Goal: Information Seeking & Learning: Learn about a topic

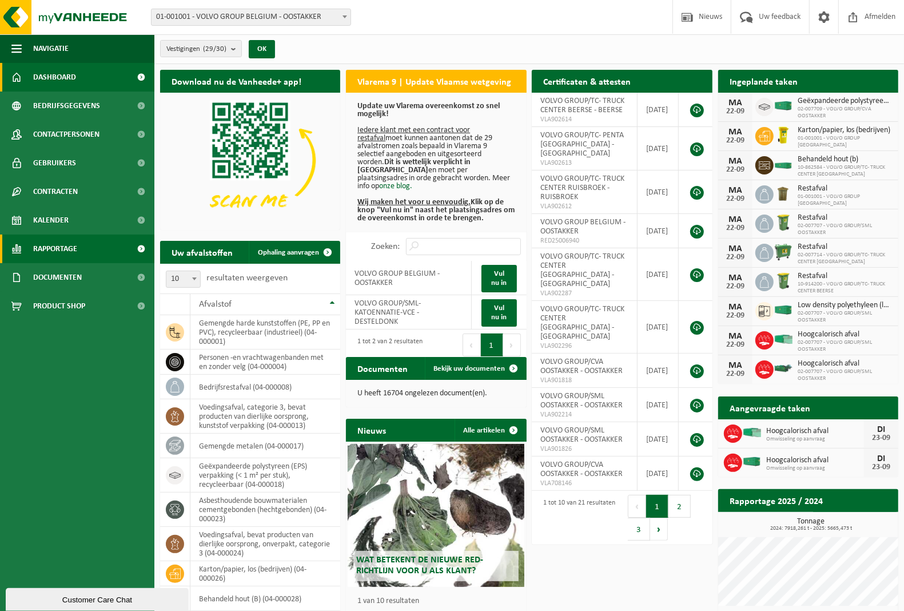
click at [55, 248] on span "Rapportage" at bounding box center [55, 248] width 44 height 29
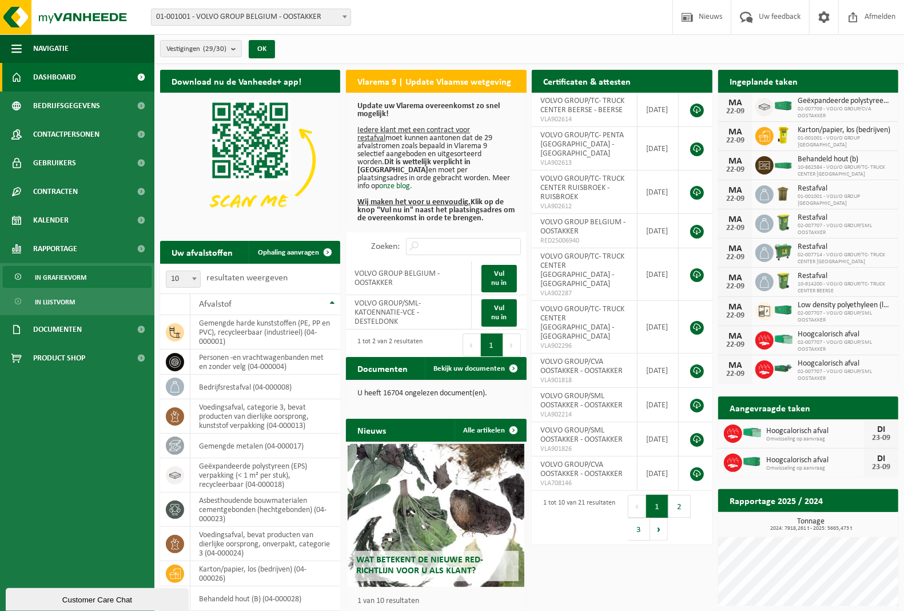
click at [65, 276] on span "In grafiekvorm" at bounding box center [60, 277] width 51 height 22
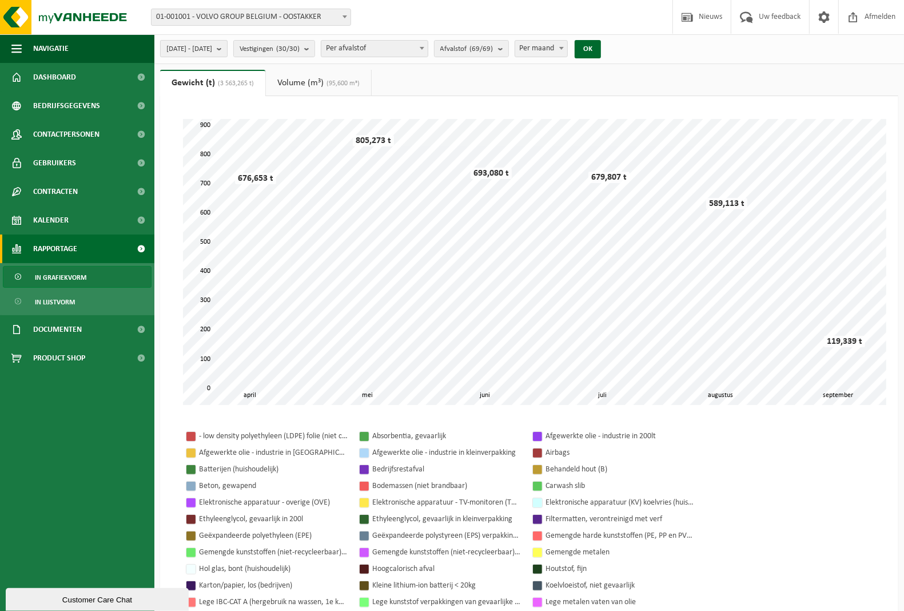
click at [227, 52] on b "submit" at bounding box center [222, 49] width 10 height 16
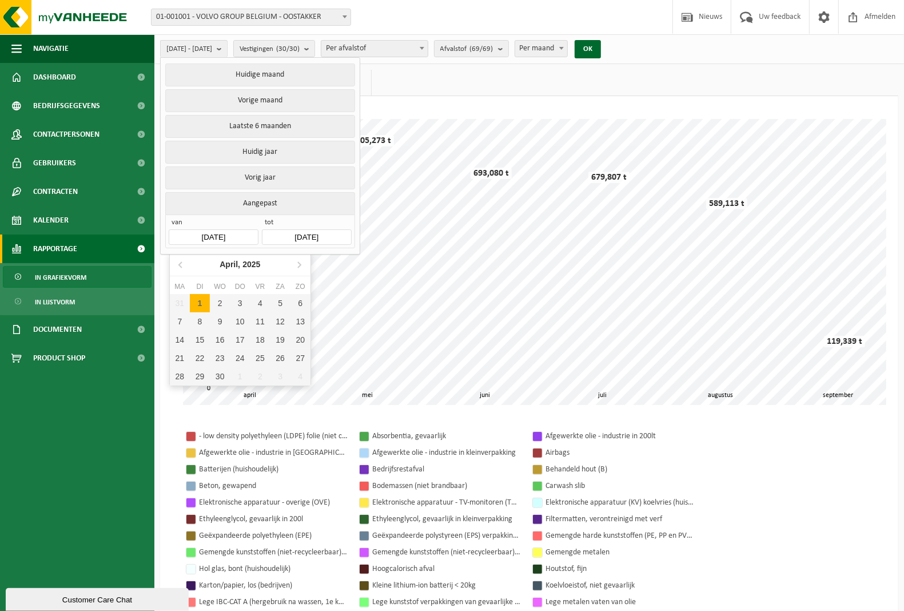
click at [210, 237] on input "[DATE]" at bounding box center [213, 236] width 89 height 15
click at [180, 261] on icon at bounding box center [181, 264] width 18 height 18
click at [206, 237] on input "[DATE]" at bounding box center [213, 236] width 89 height 15
click at [184, 264] on icon at bounding box center [181, 264] width 18 height 18
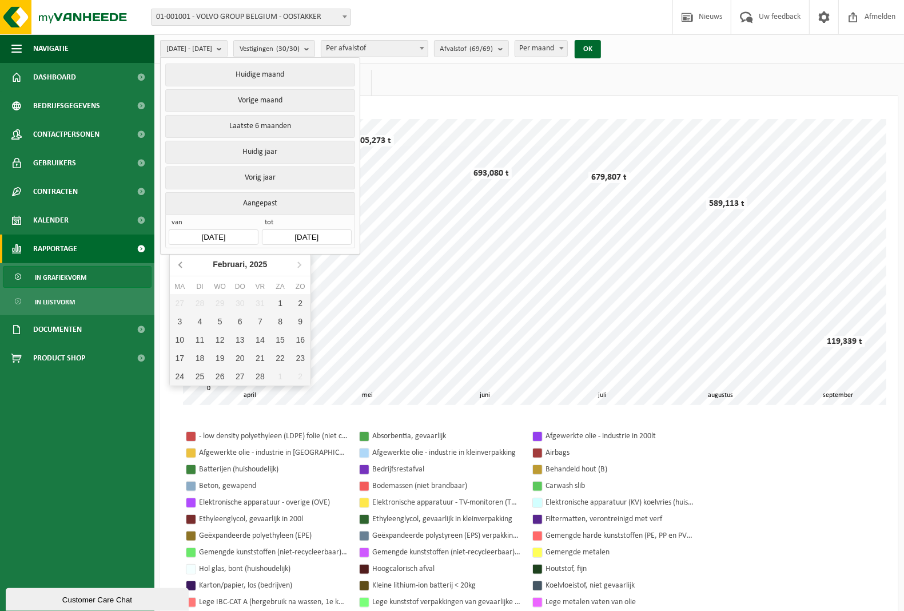
click at [183, 264] on icon at bounding box center [181, 264] width 18 height 18
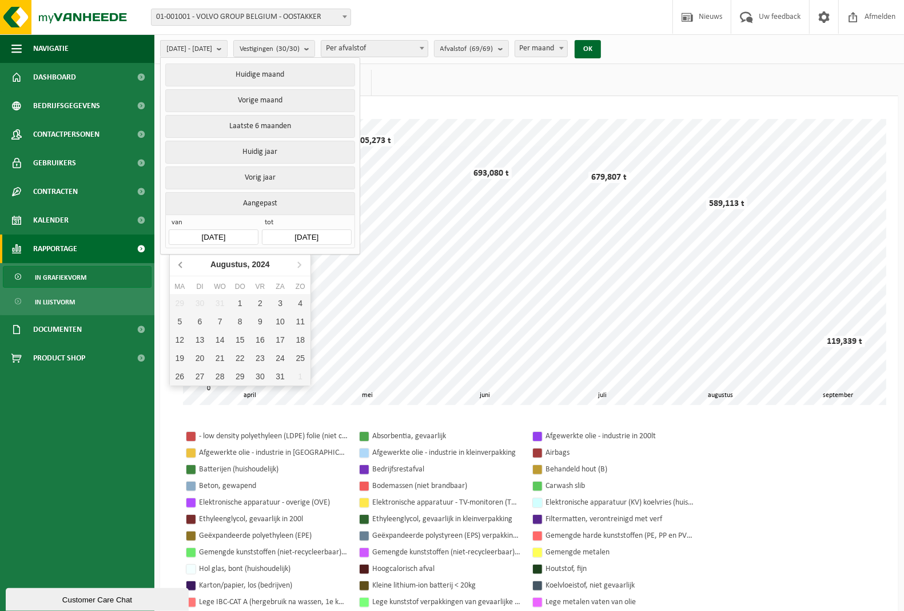
click at [183, 264] on icon at bounding box center [181, 264] width 18 height 18
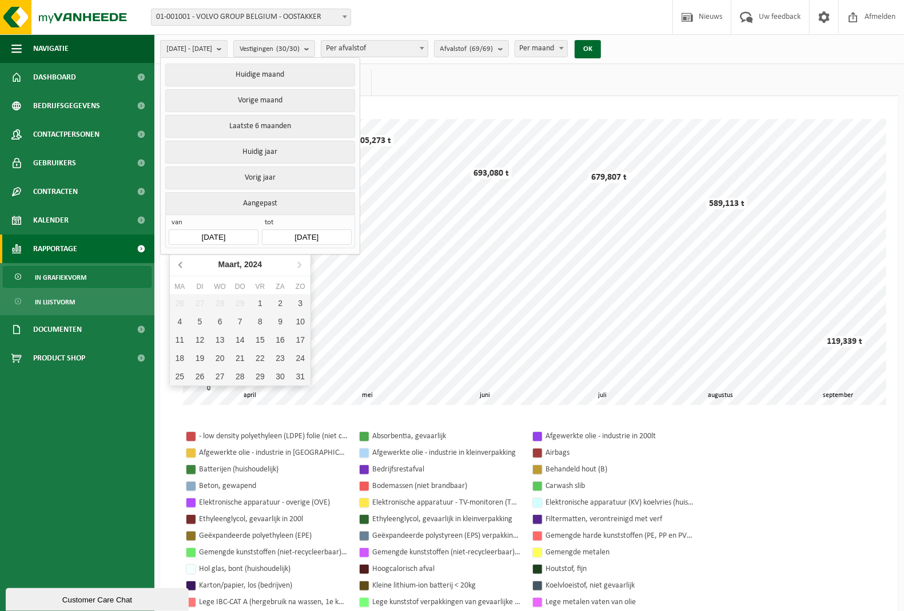
click at [183, 264] on icon at bounding box center [181, 264] width 18 height 18
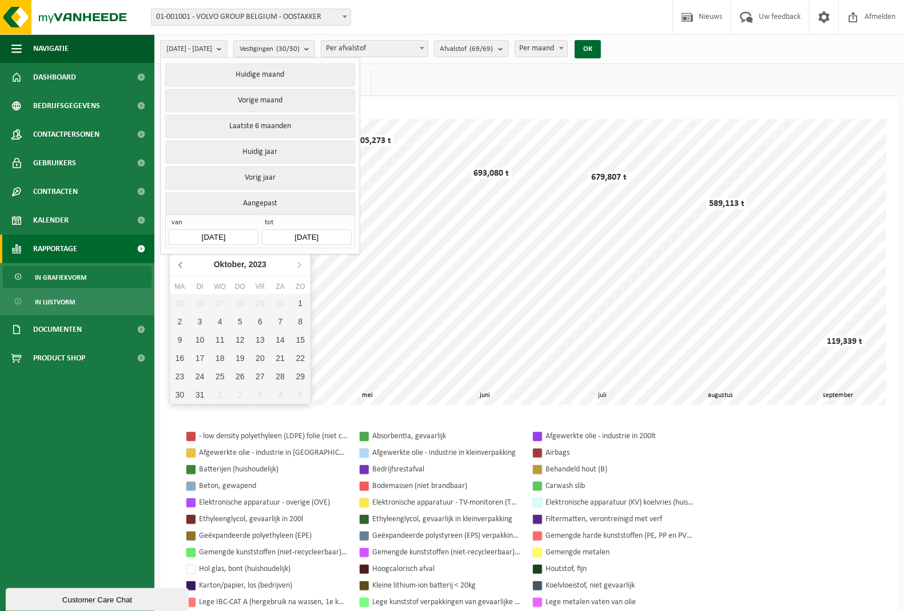
click at [183, 264] on icon at bounding box center [181, 264] width 18 height 18
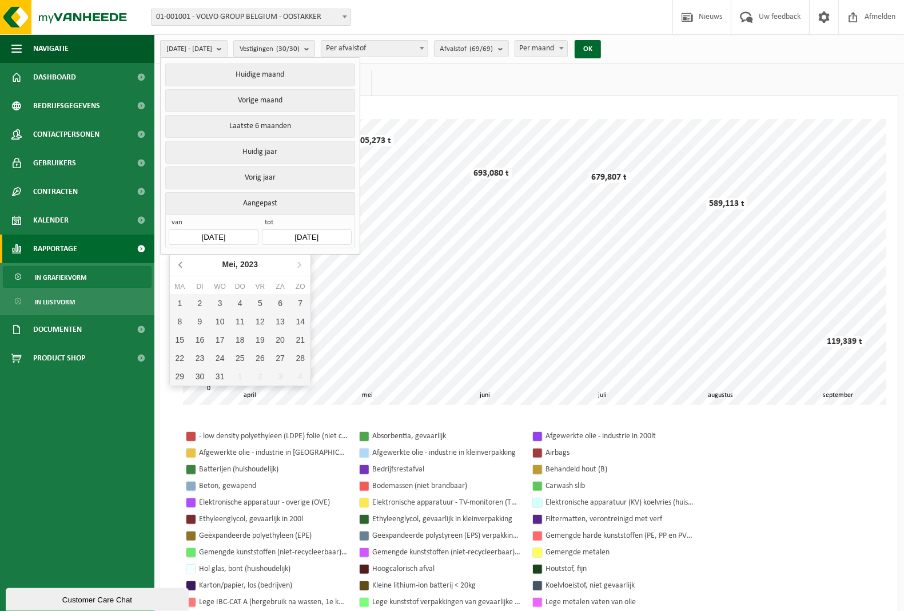
click at [183, 264] on icon at bounding box center [181, 264] width 18 height 18
click at [298, 301] on div "1" at bounding box center [300, 303] width 20 height 18
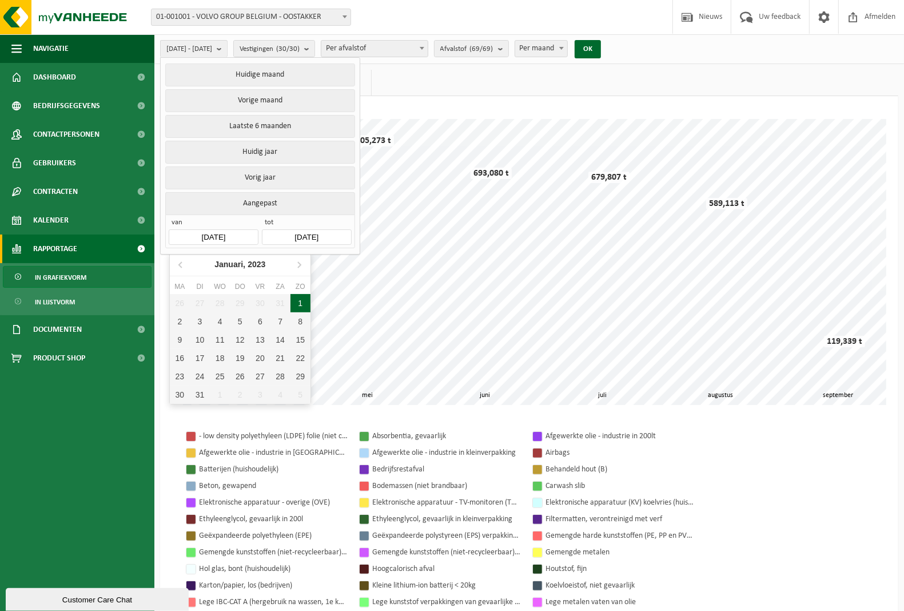
type input "[DATE]"
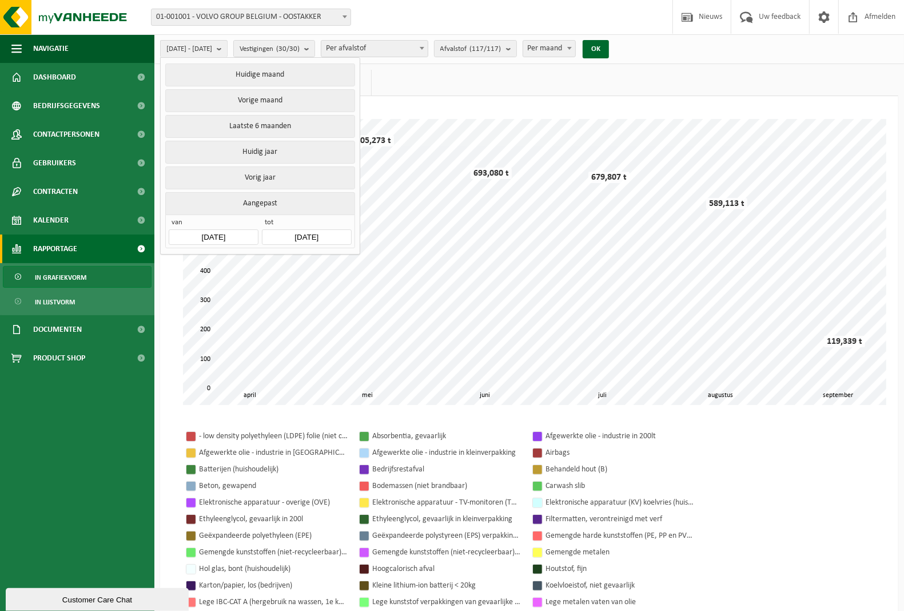
click at [436, 107] on div "Even geduld. Door [PERSON_NAME] hoeveelheid gegevens duurt het laden even. mei …" at bounding box center [528, 261] width 715 height 309
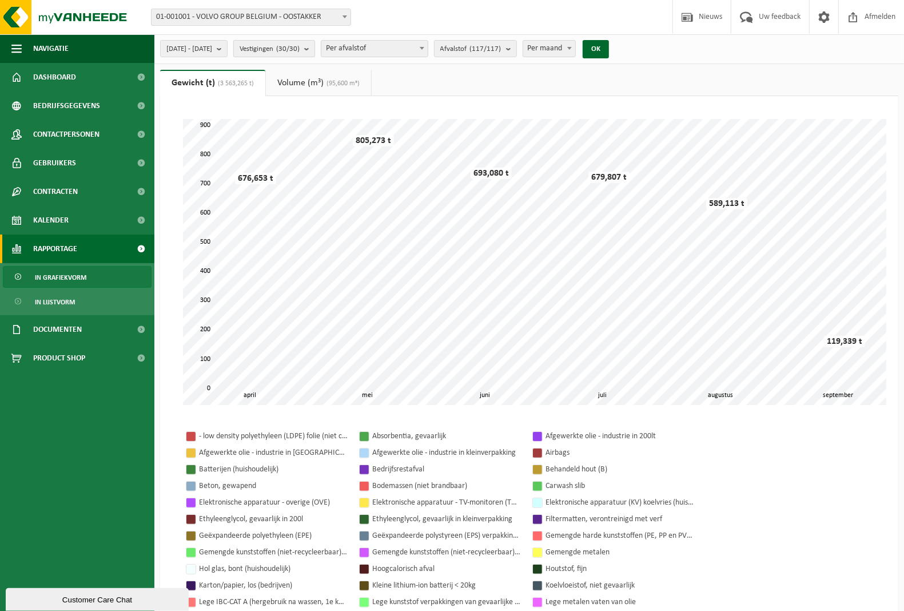
click at [314, 49] on b "submit" at bounding box center [309, 49] width 10 height 16
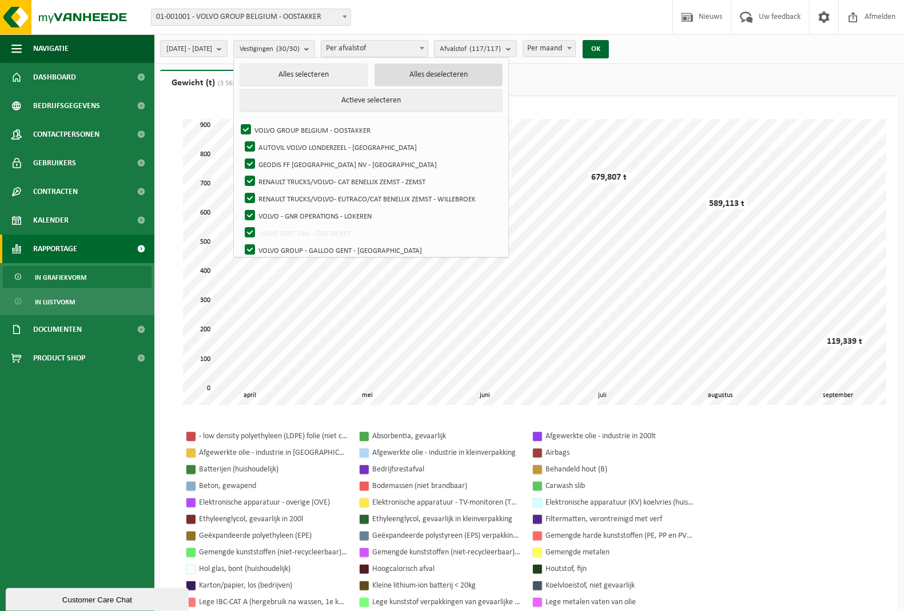
click at [446, 74] on button "Alles deselecteren" at bounding box center [438, 74] width 128 height 23
checkbox input "false"
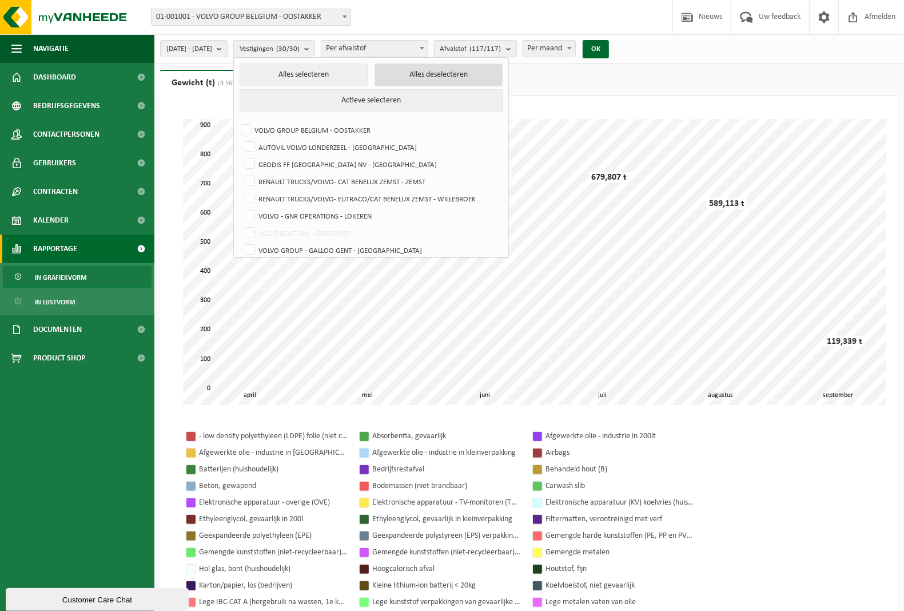
checkbox input "false"
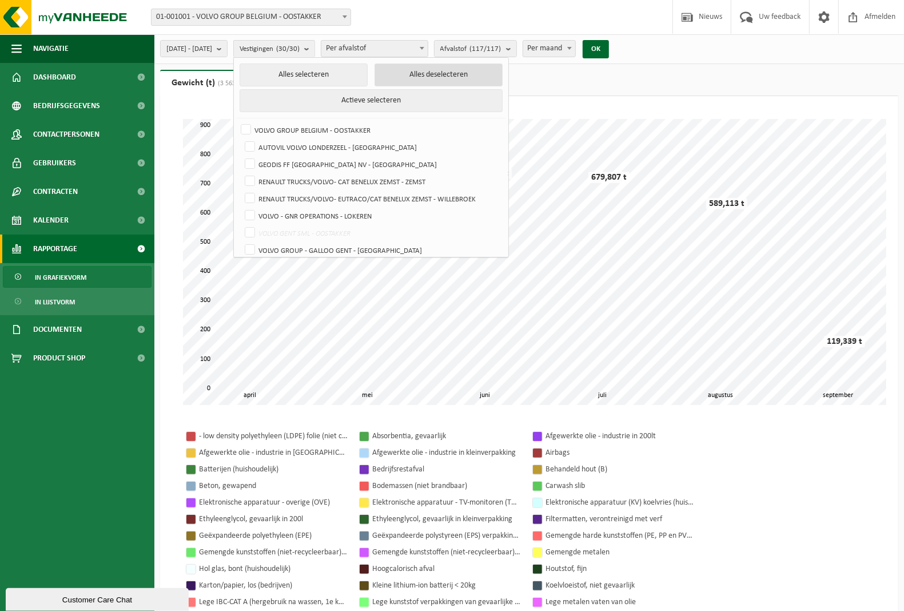
checkbox input "false"
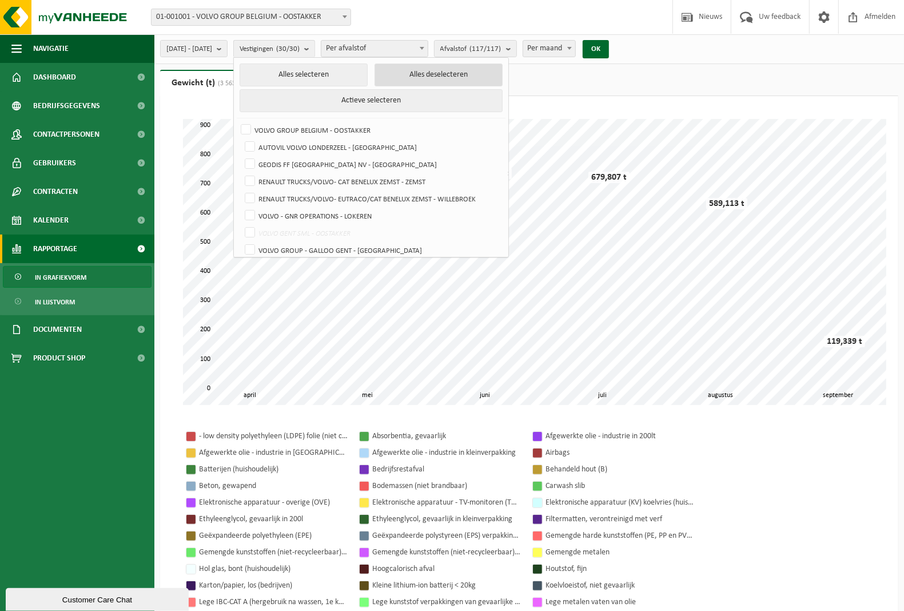
checkbox input "false"
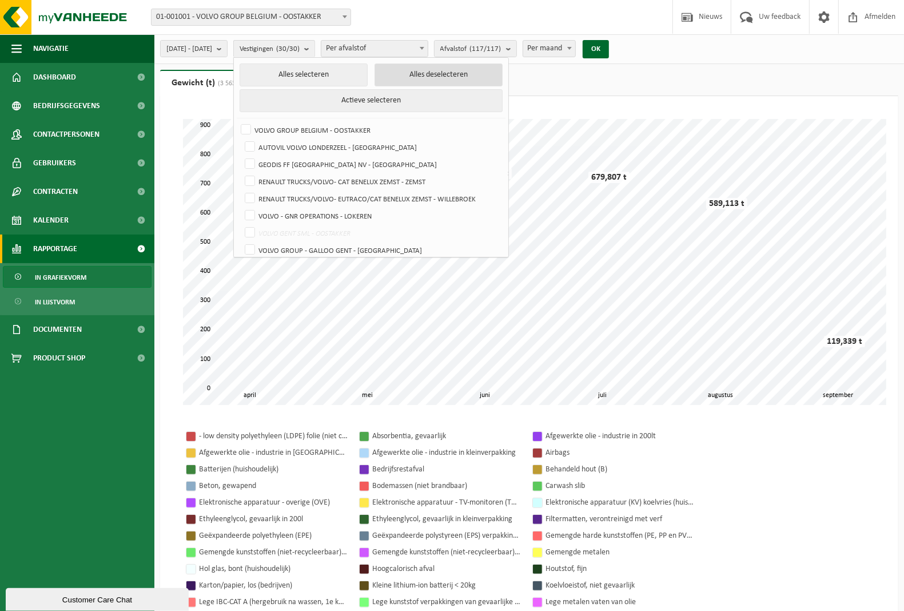
checkbox input "false"
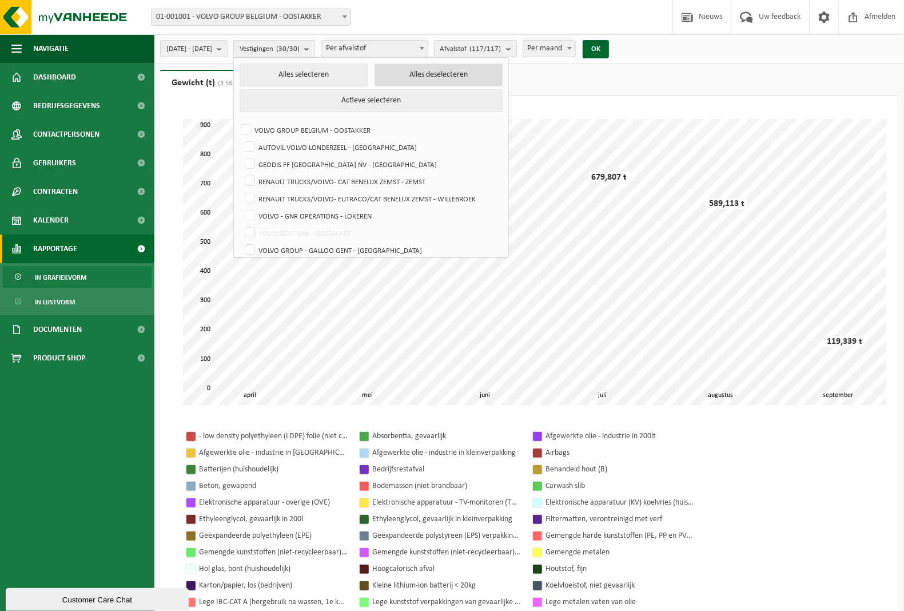
checkbox input "false"
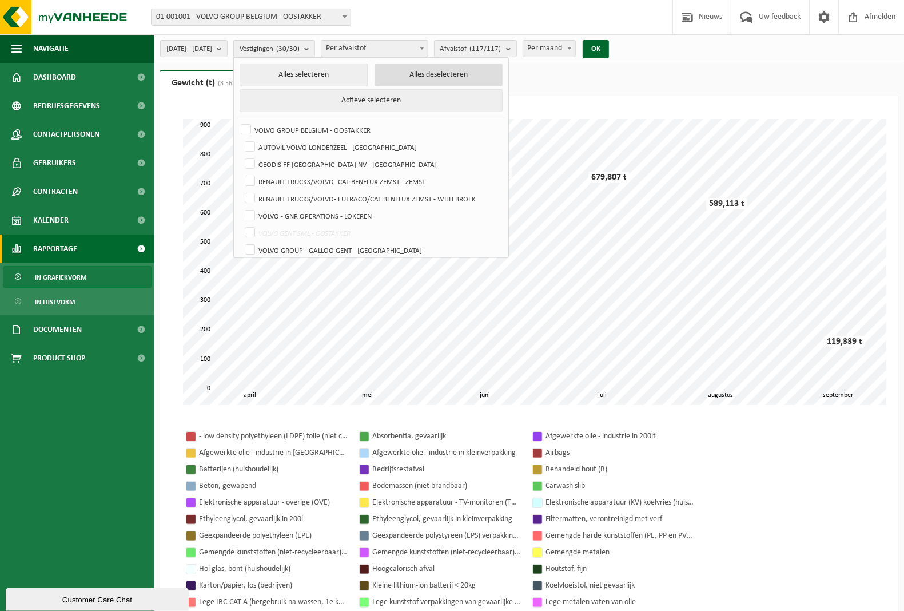
checkbox input "false"
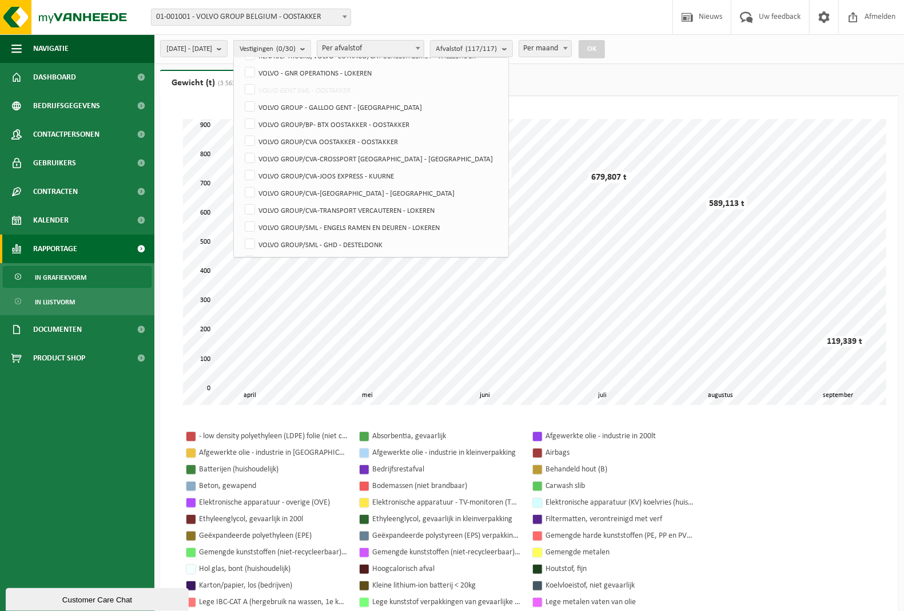
scroll to position [214, 0]
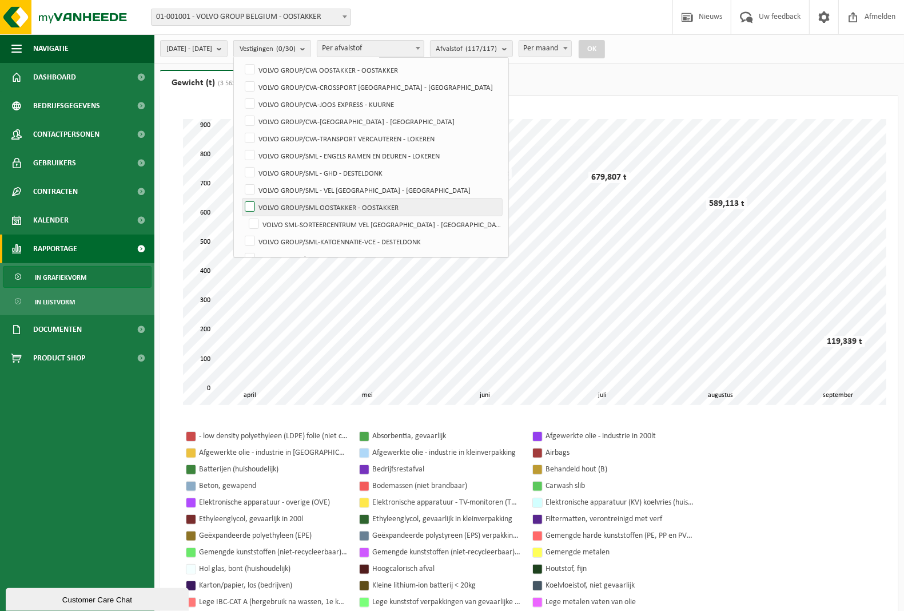
click at [280, 209] on label "VOLVO GROUP/SML OOSTAKKER - OOSTAKKER" at bounding box center [372, 206] width 260 height 17
click at [241, 198] on input "VOLVO GROUP/SML OOSTAKKER - OOSTAKKER" at bounding box center [240, 198] width 1 height 1
checkbox input "true"
click at [605, 51] on button "OK" at bounding box center [592, 49] width 26 height 18
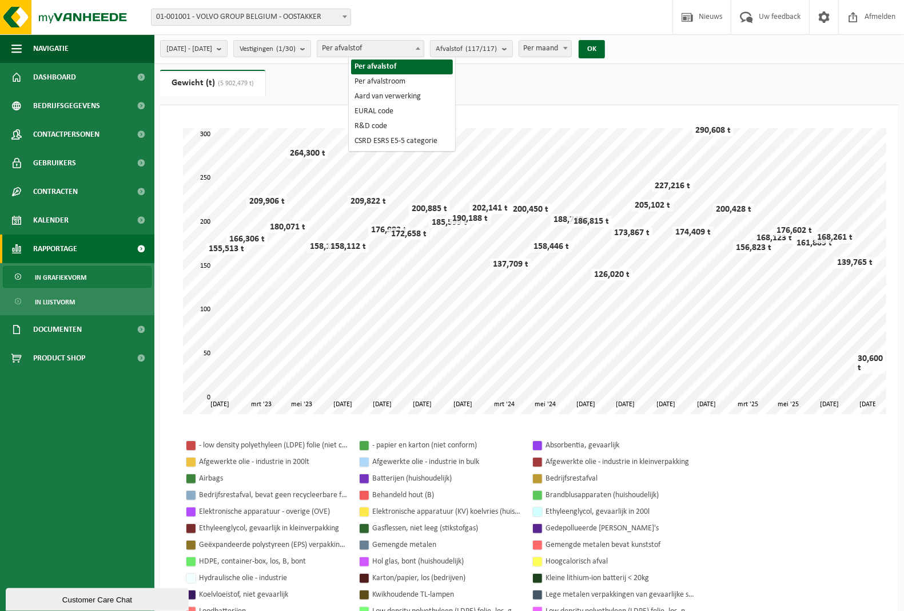
click at [424, 50] on span at bounding box center [417, 48] width 11 height 15
click at [513, 51] on button "Afvalstof (117/117)" at bounding box center [471, 48] width 83 height 17
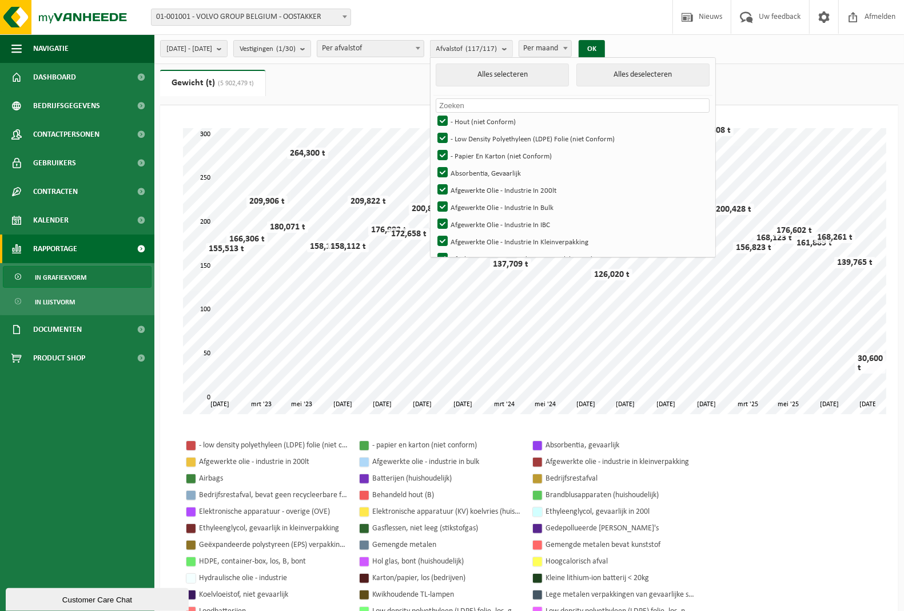
click at [509, 103] on input "text" at bounding box center [572, 105] width 273 height 14
type input "h"
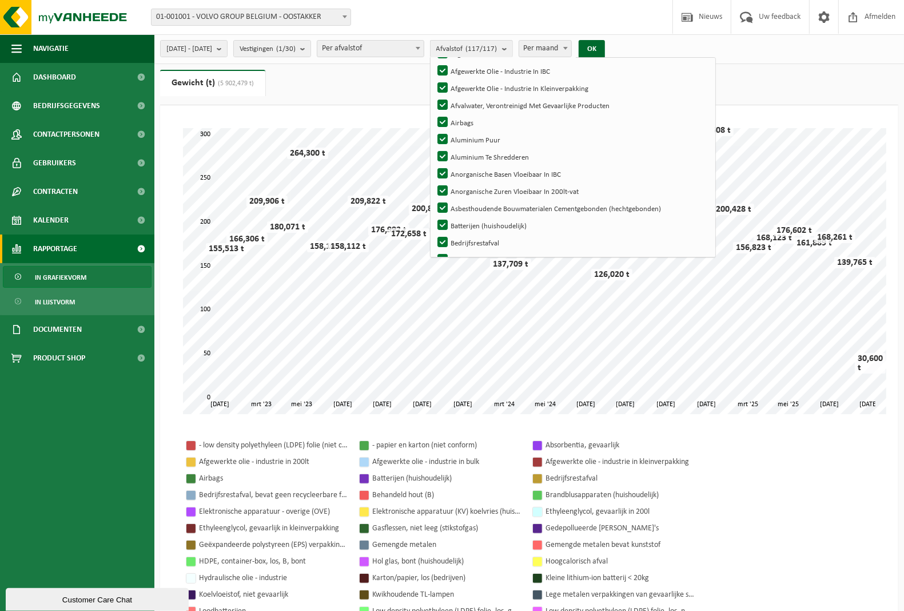
scroll to position [0, 0]
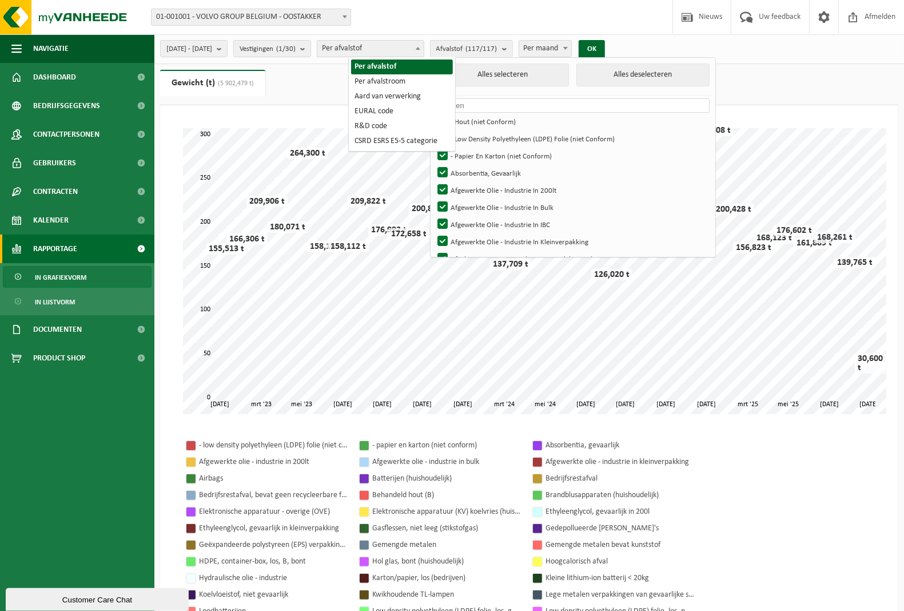
click at [424, 50] on span at bounding box center [417, 48] width 11 height 15
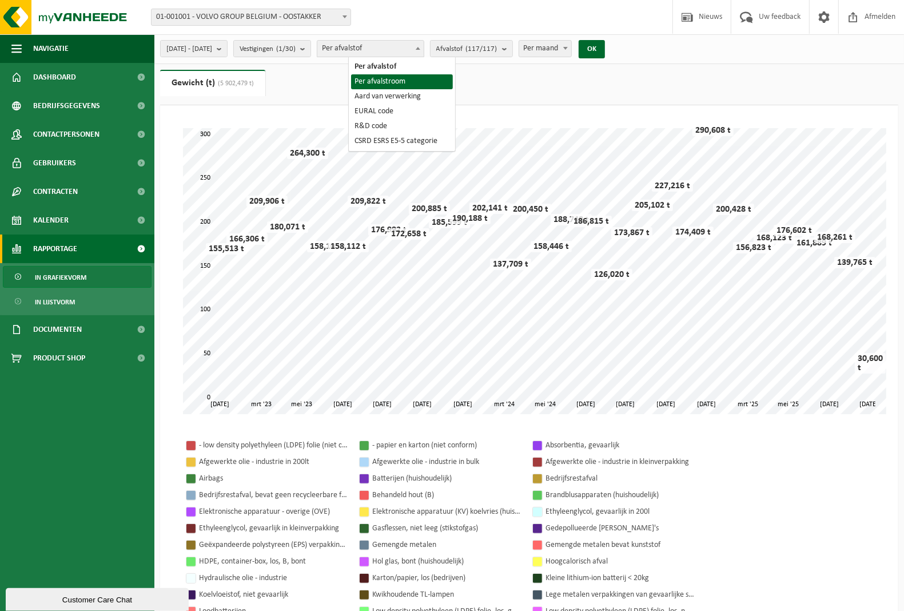
select select "2"
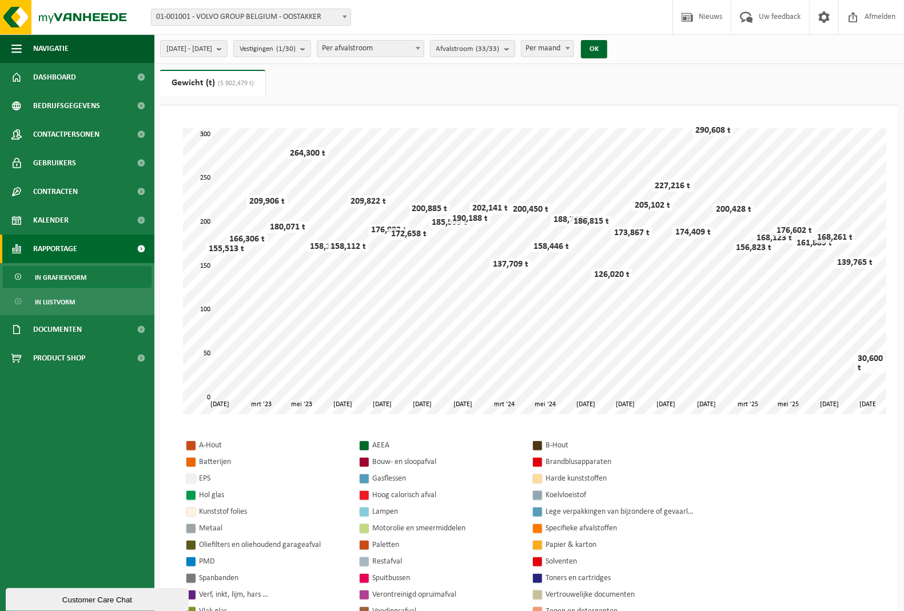
click at [500, 52] on span "Afvalstroom (33/33)" at bounding box center [467, 49] width 63 height 17
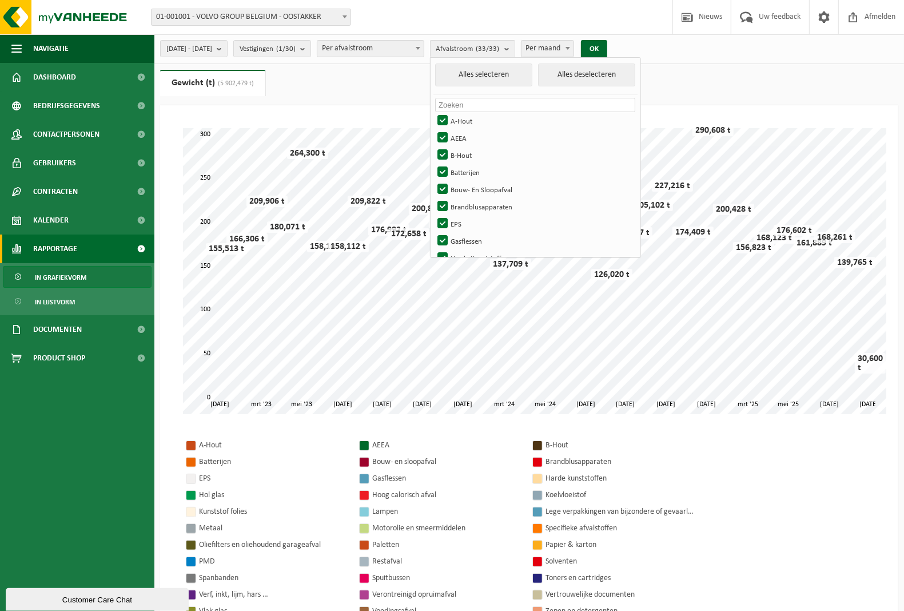
click at [530, 102] on input "text" at bounding box center [535, 105] width 200 height 14
type input "h"
click at [598, 75] on button "Alles deselecteren" at bounding box center [586, 74] width 97 height 23
checkbox input "false"
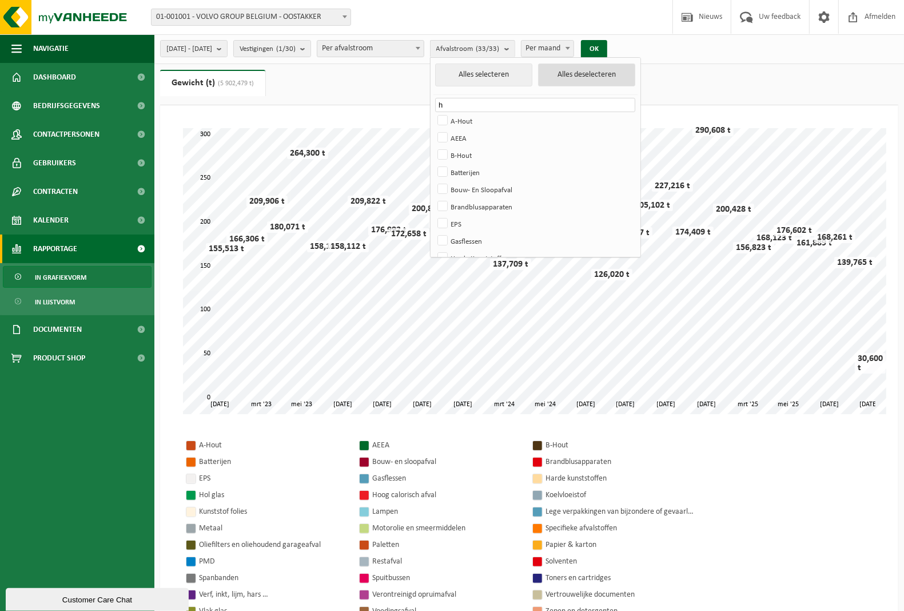
checkbox input "false"
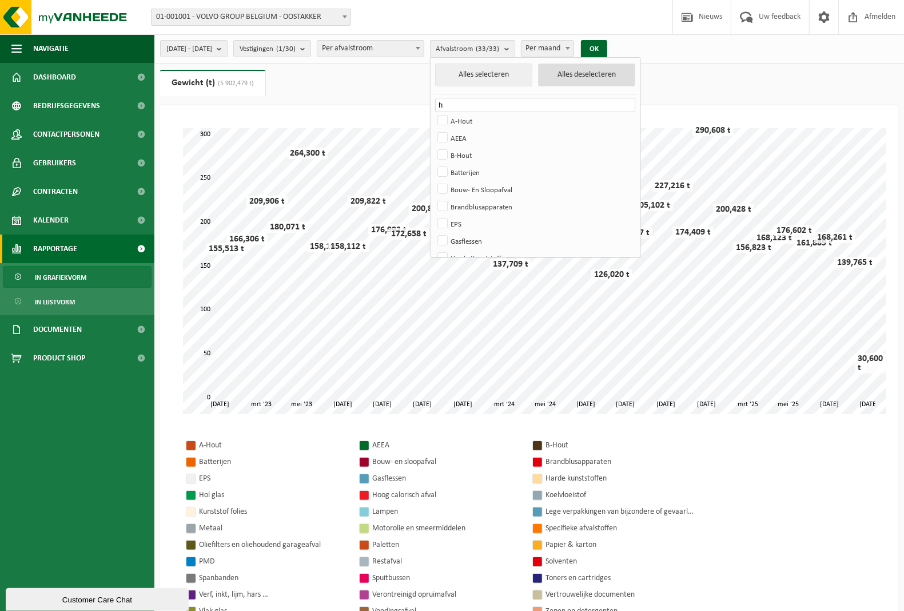
checkbox input "false"
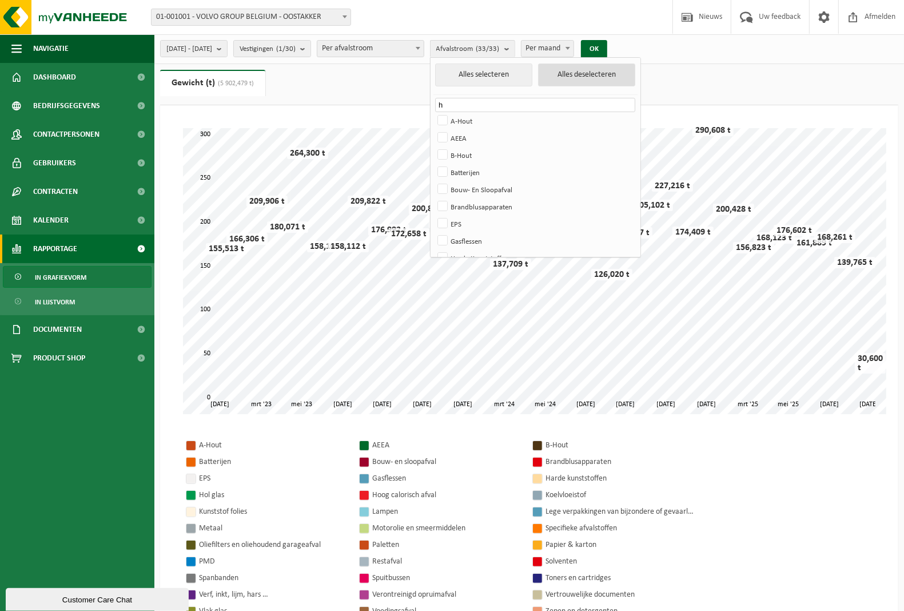
checkbox input "false"
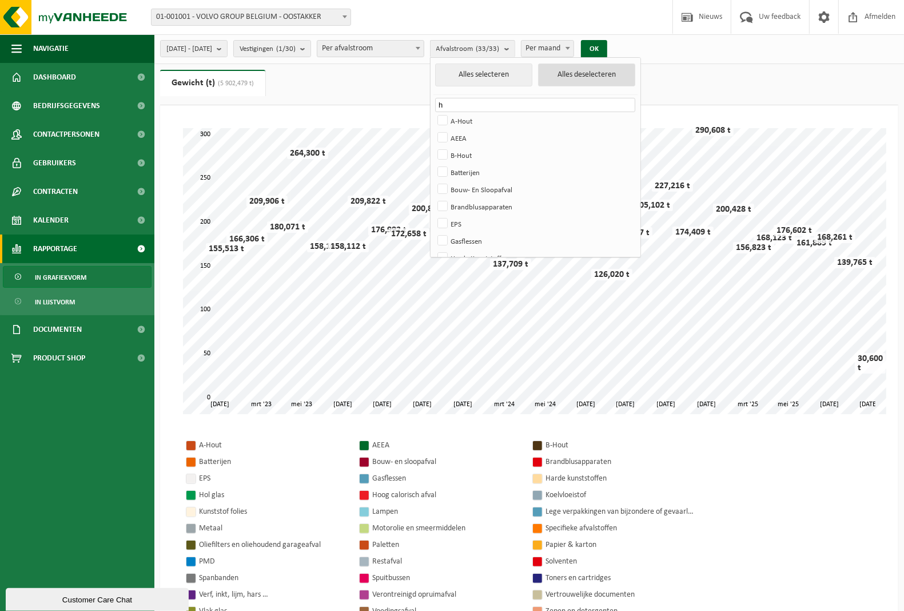
checkbox input "false"
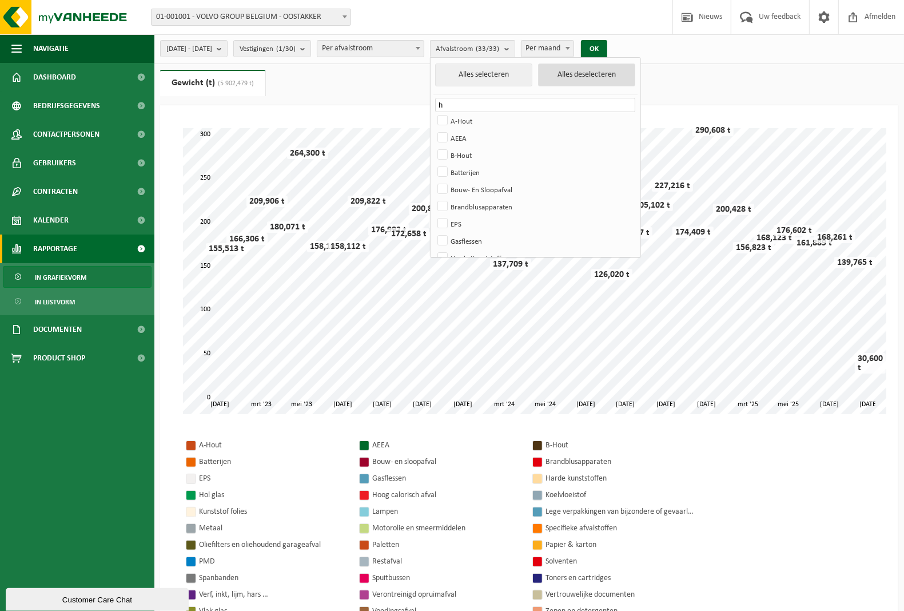
checkbox input "false"
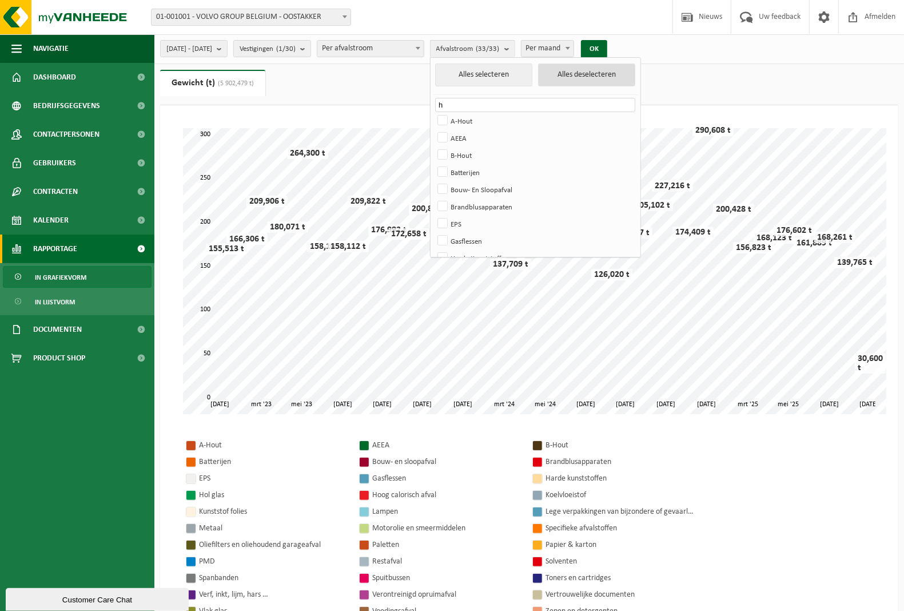
checkbox input "false"
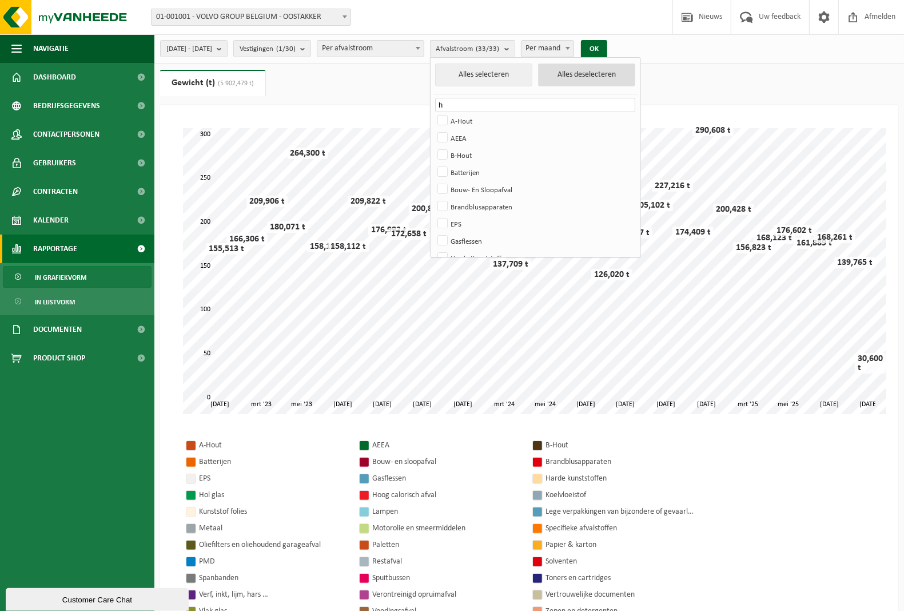
checkbox input "false"
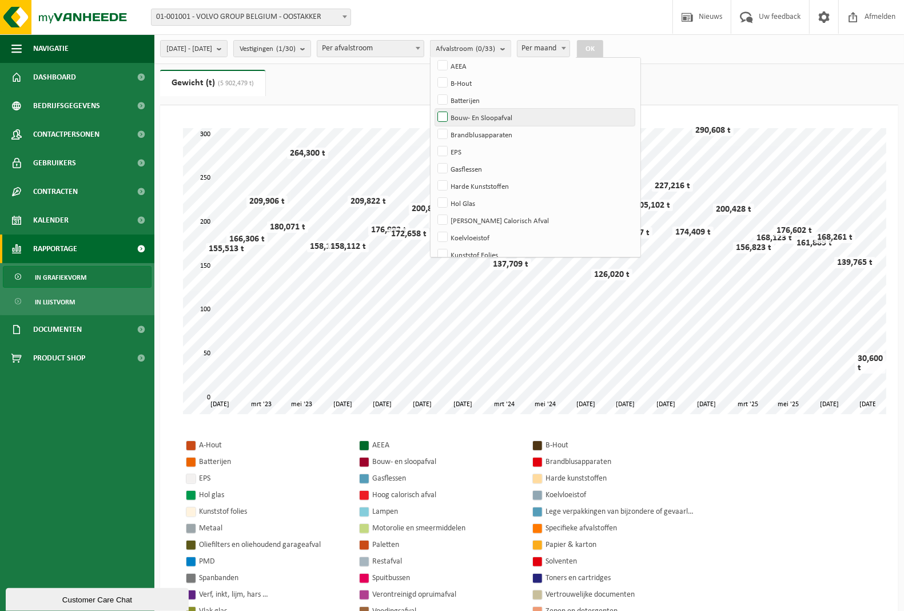
scroll to position [143, 0]
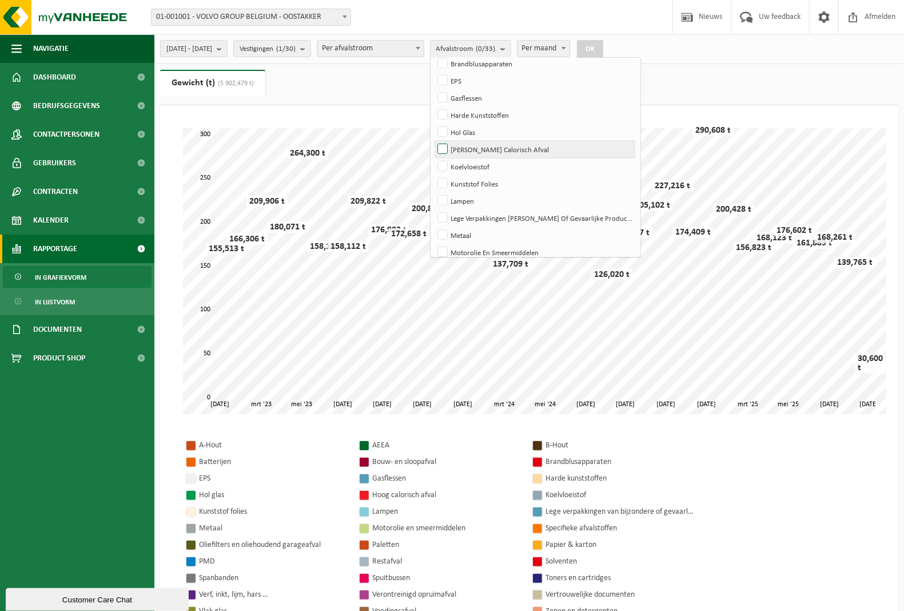
click at [474, 150] on label "[PERSON_NAME] Calorisch Afval" at bounding box center [535, 149] width 200 height 17
click at [433, 141] on input "[PERSON_NAME] Calorisch Afval" at bounding box center [433, 140] width 1 height 1
checkbox input "true"
click at [603, 53] on button "OK" at bounding box center [590, 49] width 26 height 18
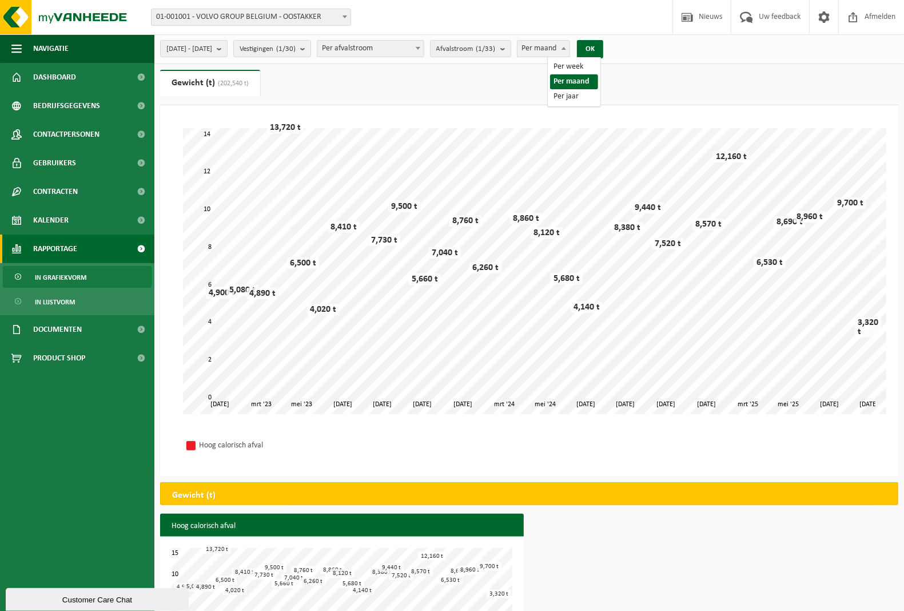
click at [569, 53] on span at bounding box center [563, 48] width 11 height 15
click at [603, 50] on button "OK" at bounding box center [590, 49] width 26 height 18
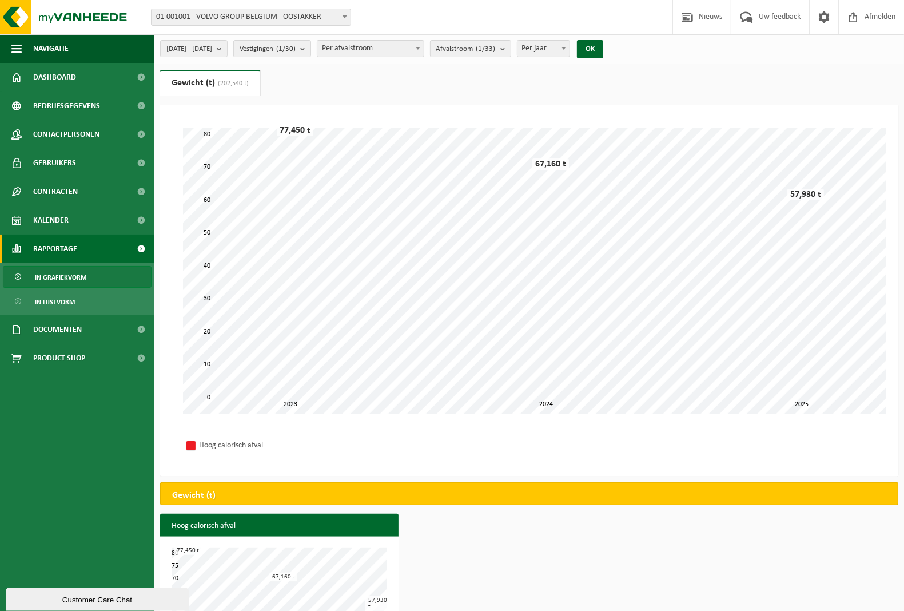
click at [569, 50] on span at bounding box center [563, 48] width 11 height 15
click at [603, 52] on button "OK" at bounding box center [590, 49] width 26 height 18
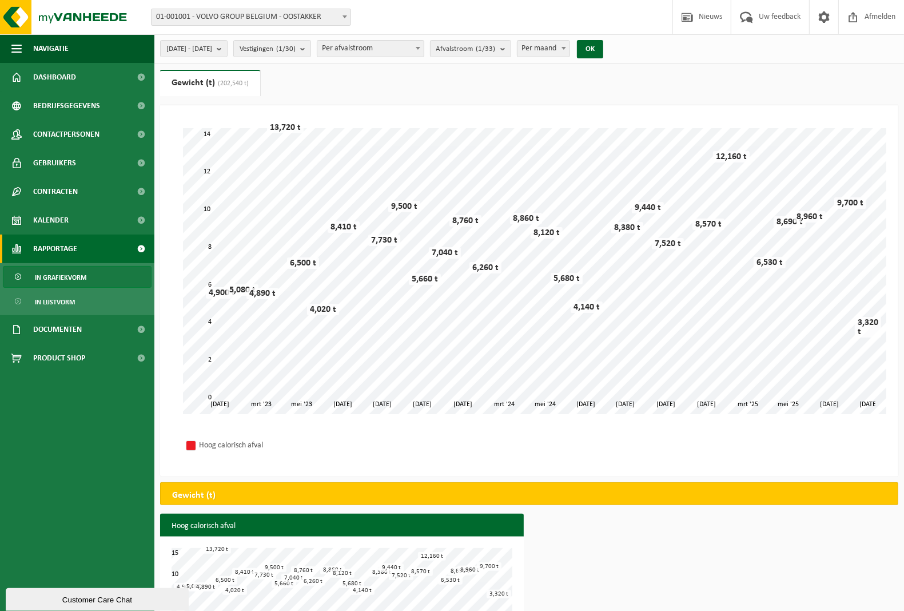
click at [570, 46] on span "Per maand" at bounding box center [543, 49] width 53 height 16
select select "3"
click at [603, 50] on button "OK" at bounding box center [590, 49] width 26 height 18
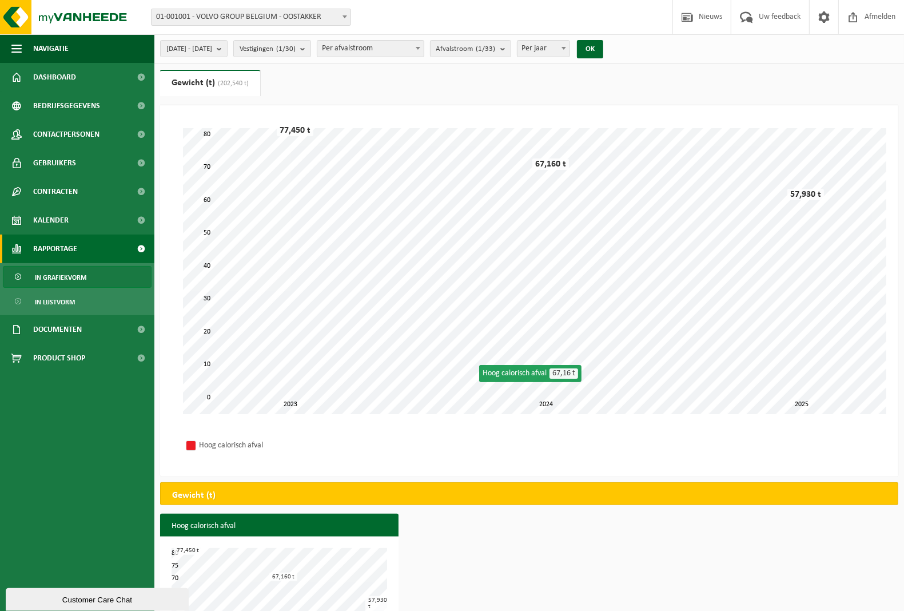
scroll to position [40, 0]
